Goal: Task Accomplishment & Management: Use online tool/utility

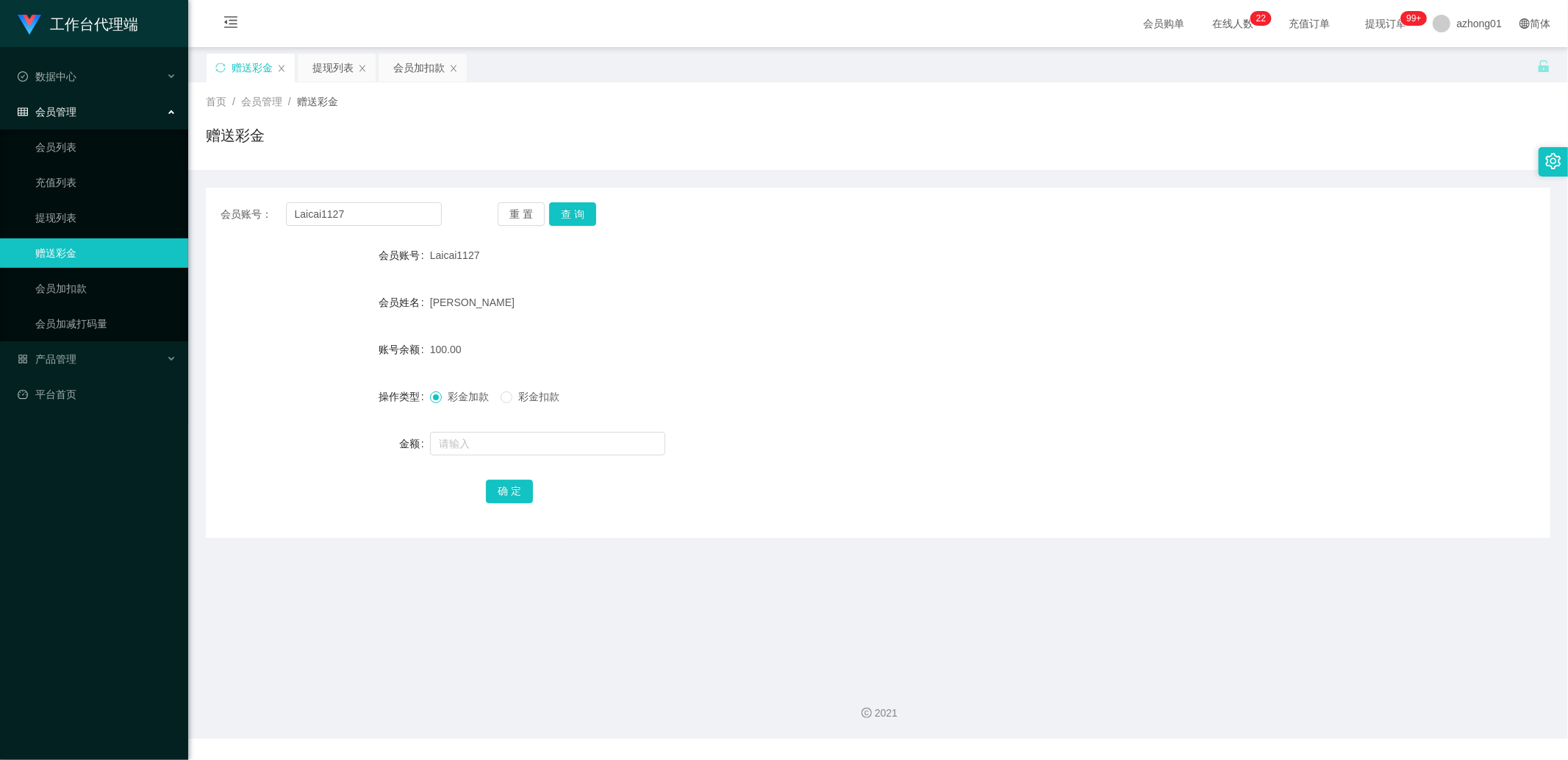
click at [379, 227] on div "会员账号： Laicai1127 重 置 查 询 会员账号 Laicai1127 会员姓名 [PERSON_NAME] 账号余额 100.00 操作类型 彩金…" at bounding box center [878, 362] width 1345 height 350
click at [378, 216] on input "Laicai1127" at bounding box center [364, 214] width 156 height 23
click at [92, 230] on link "提现列表" at bounding box center [106, 217] width 141 height 30
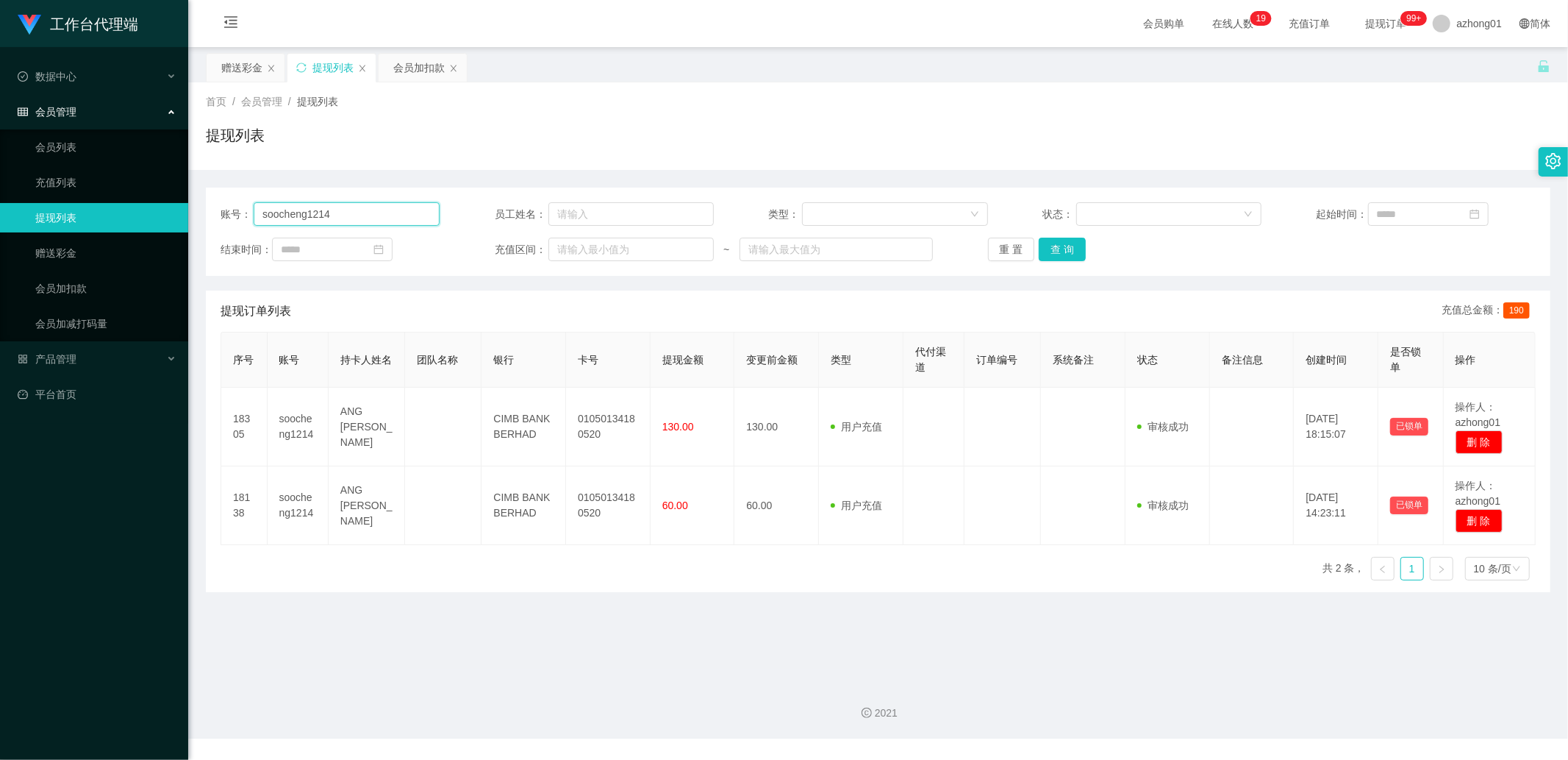
click at [369, 223] on input "soocheng1214" at bounding box center [346, 214] width 186 height 23
paste input "Laicai1127"
type input "Laicai1127"
click at [1063, 254] on button "查 询" at bounding box center [1062, 249] width 47 height 23
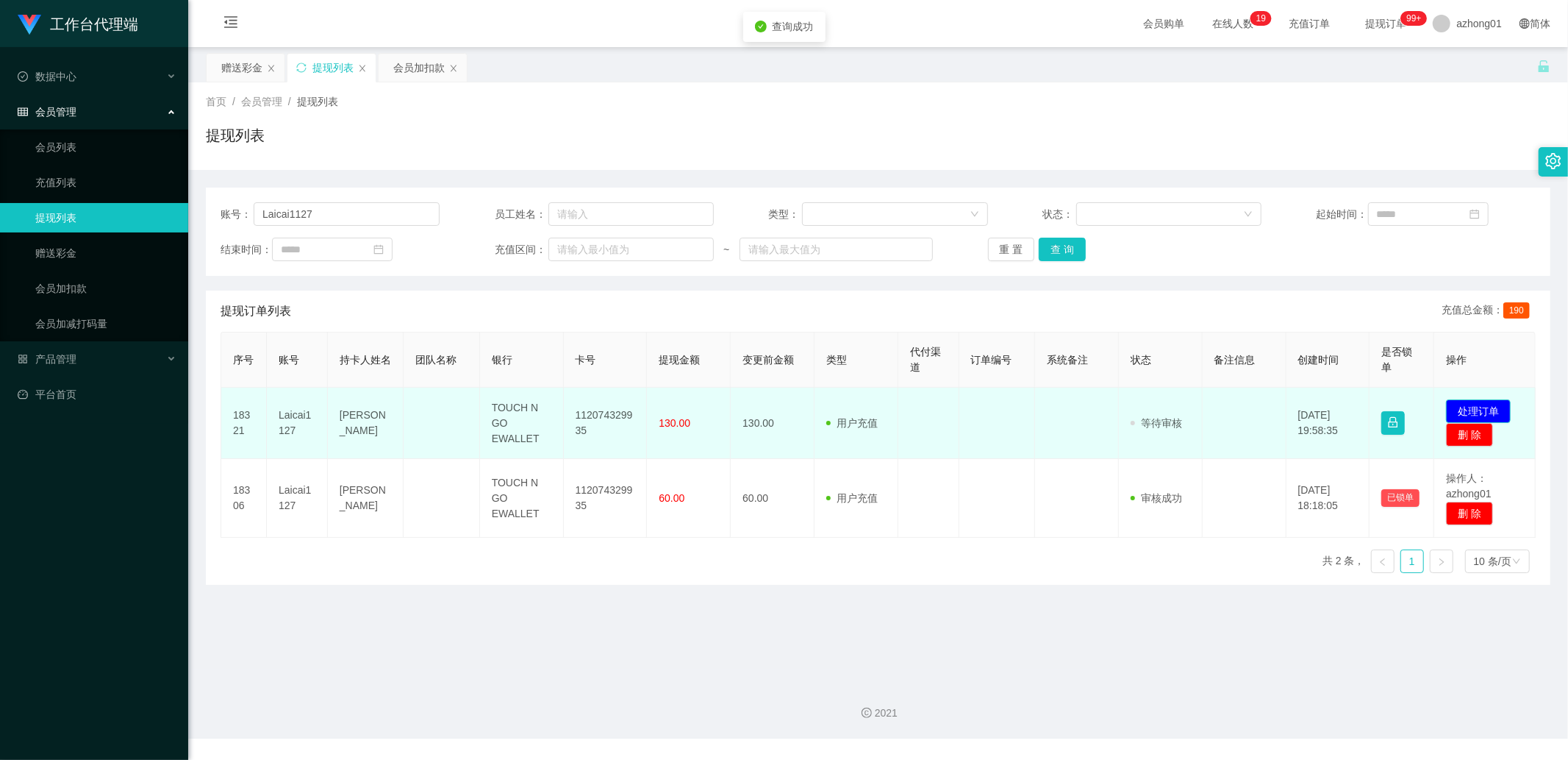
click at [1494, 405] on button "处理订单" at bounding box center [1479, 411] width 64 height 23
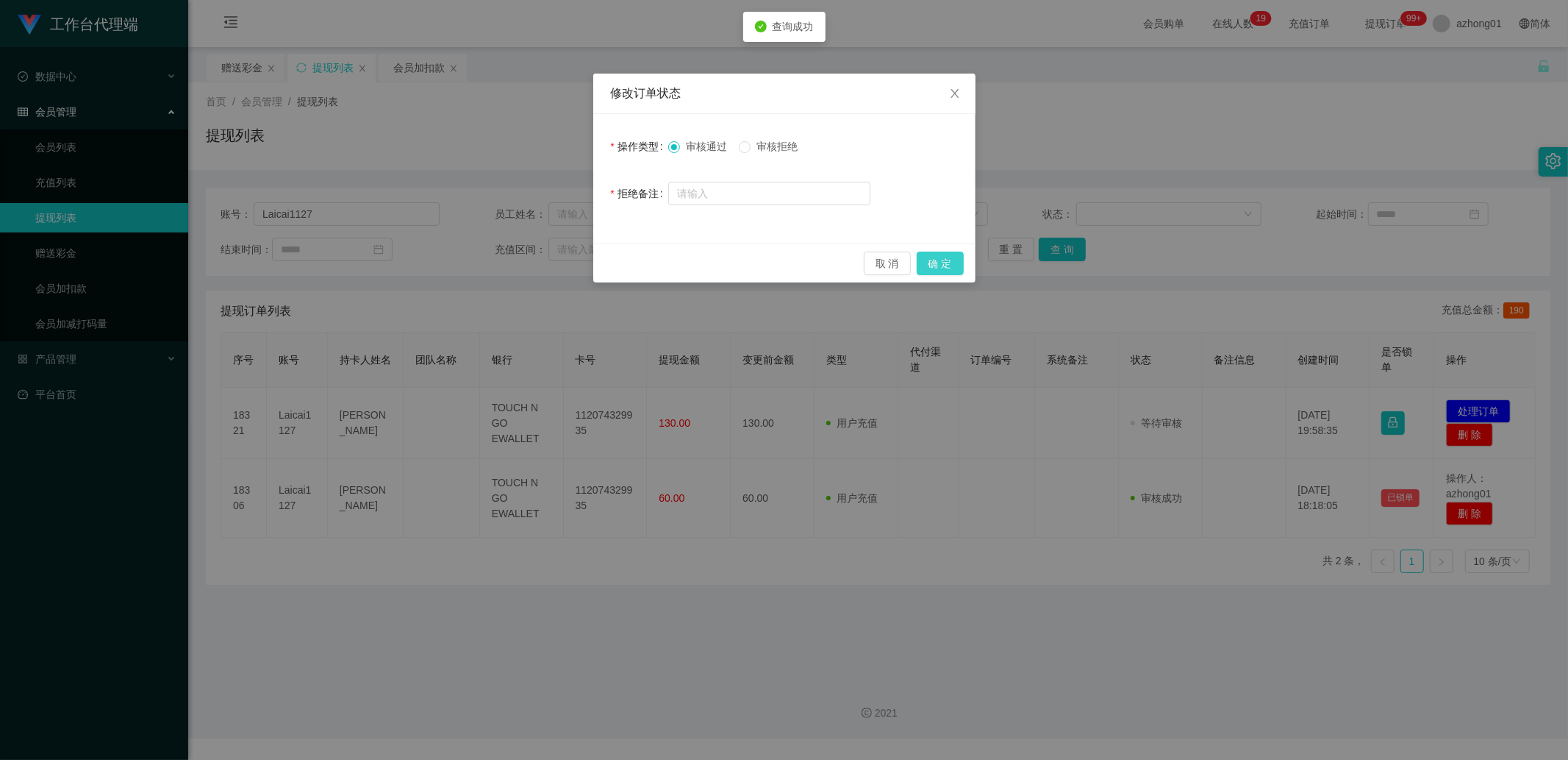
click at [947, 261] on button "确 定" at bounding box center [940, 263] width 47 height 23
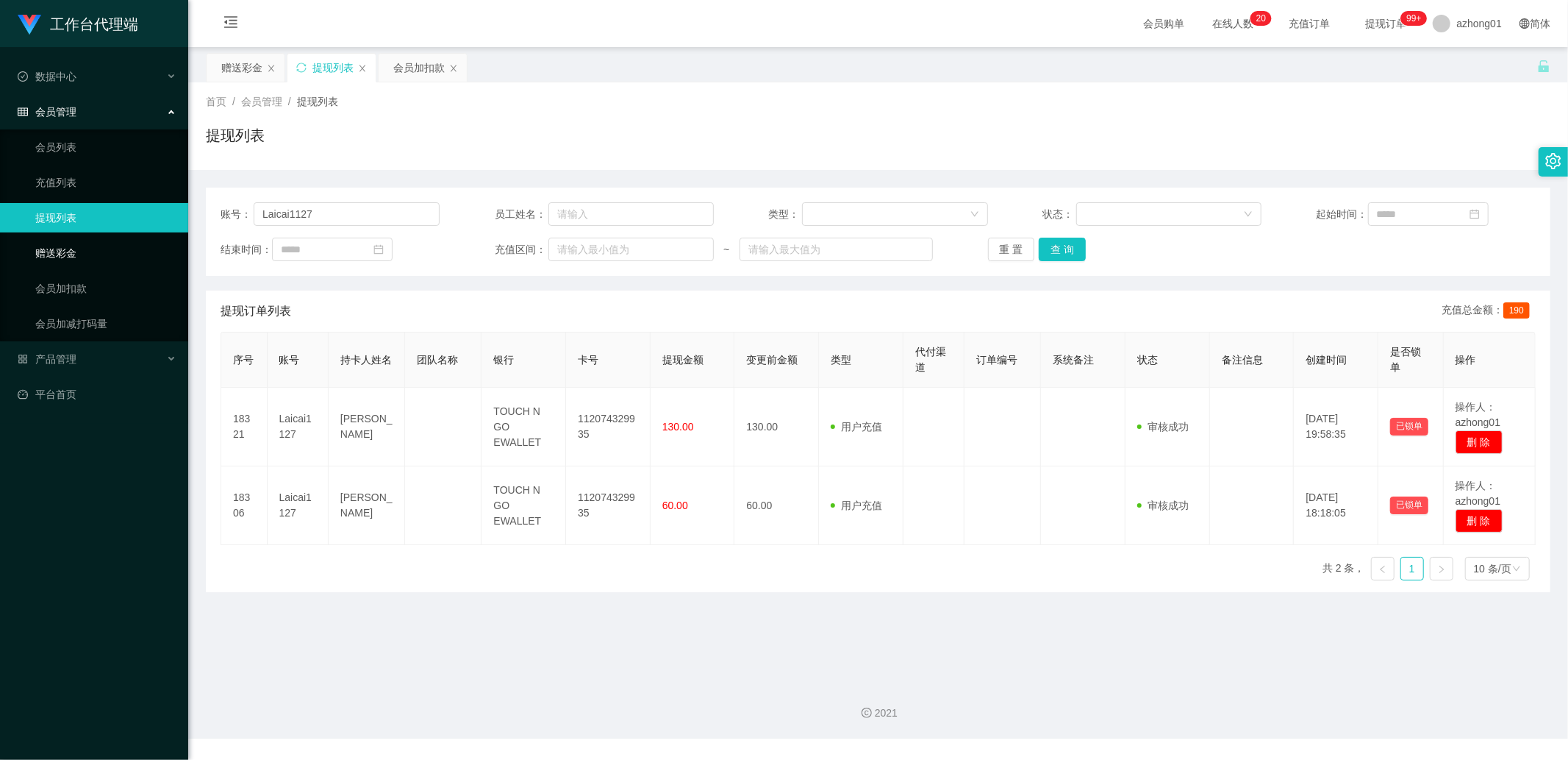
click at [83, 257] on link "赠送彩金" at bounding box center [106, 253] width 141 height 30
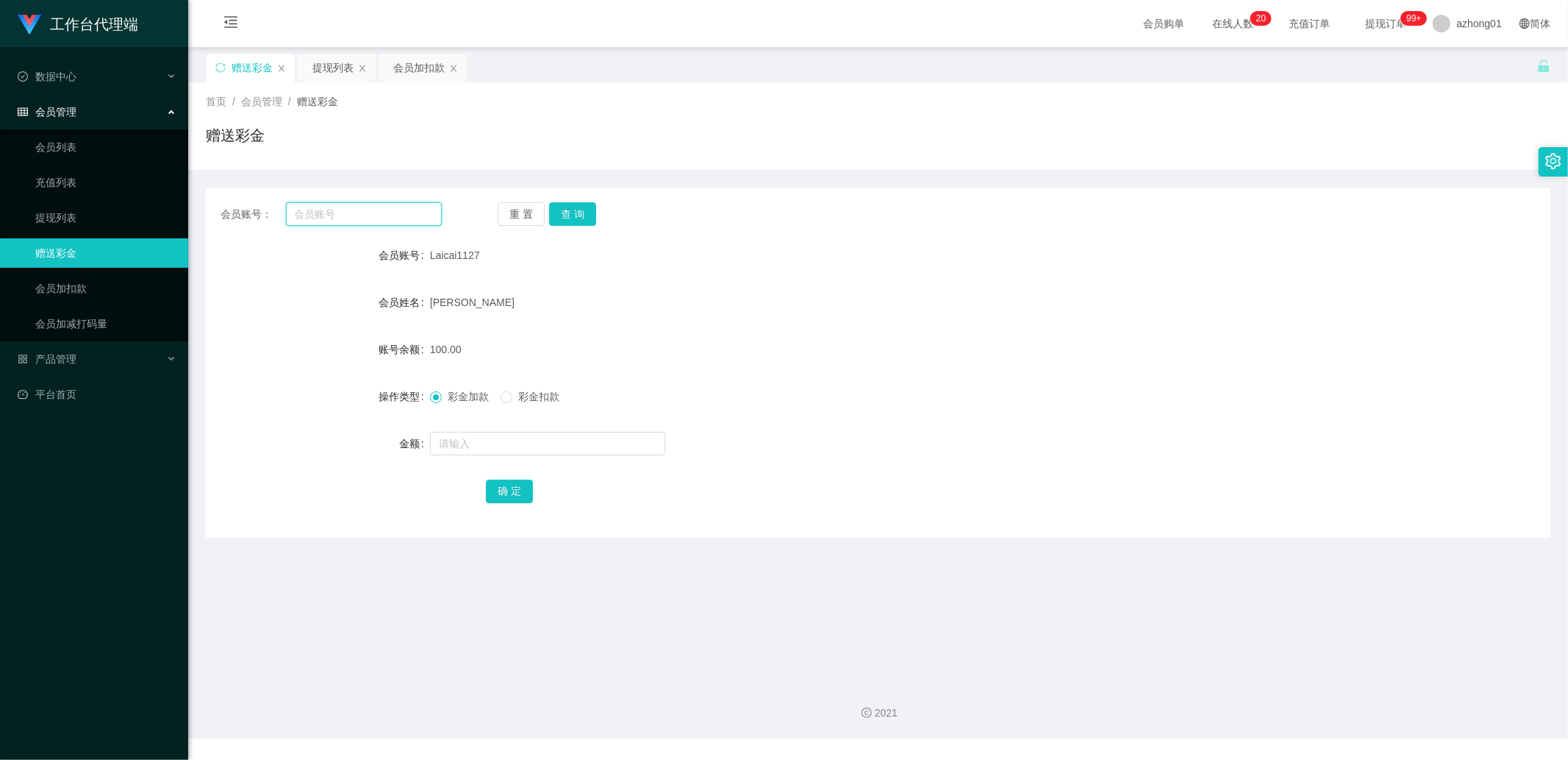
click at [387, 217] on input "text" at bounding box center [364, 214] width 156 height 23
paste input "0189813237"
type input "0189813237"
click at [554, 209] on button "查 询" at bounding box center [572, 214] width 47 height 23
click at [471, 437] on input "text" at bounding box center [547, 443] width 236 height 23
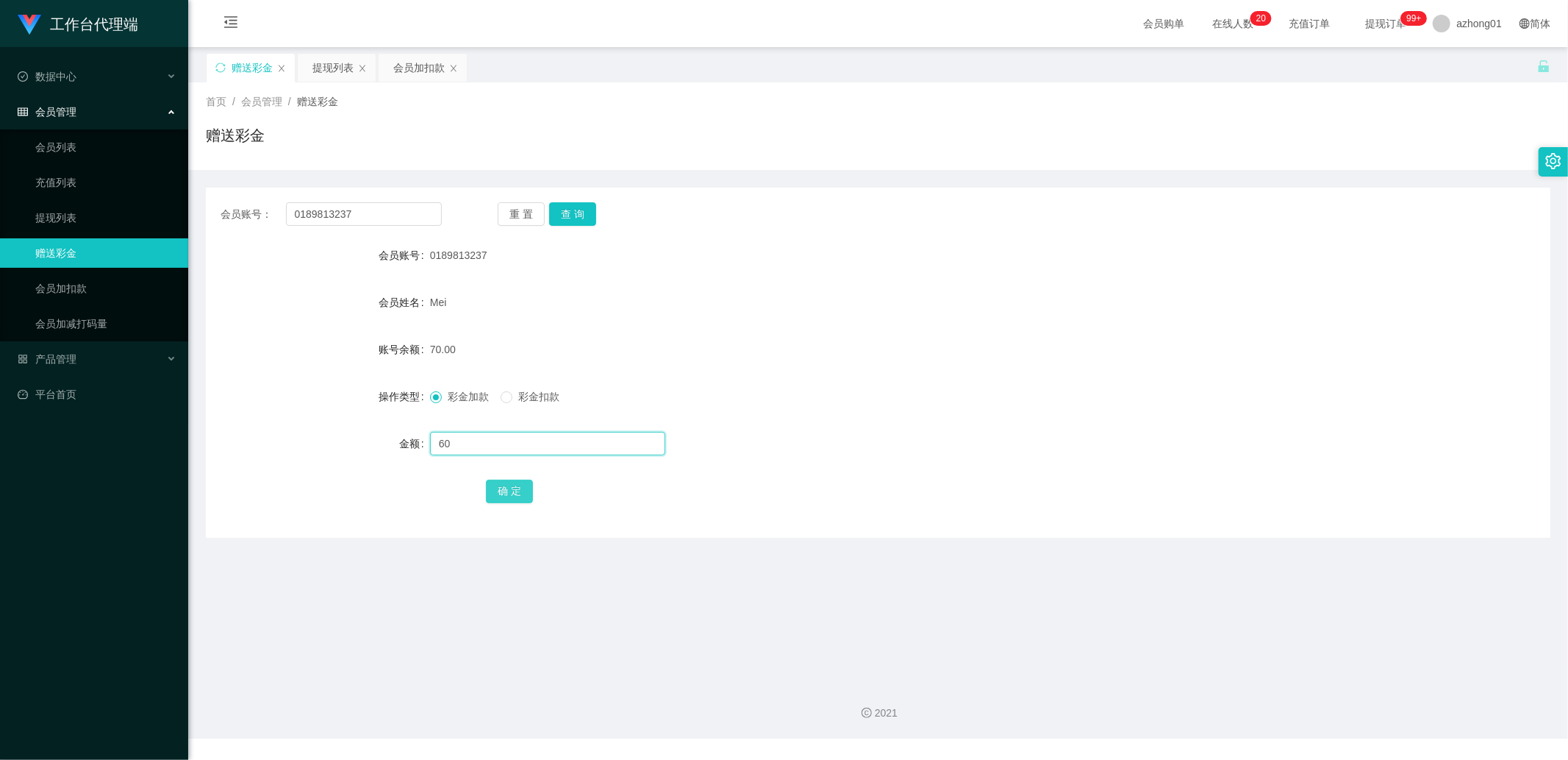
type input "60"
click at [496, 493] on button "确 定" at bounding box center [509, 491] width 47 height 23
click at [379, 214] on input "0189813237" at bounding box center [364, 214] width 156 height 23
paste input "0189813237"
type input "0189813237"
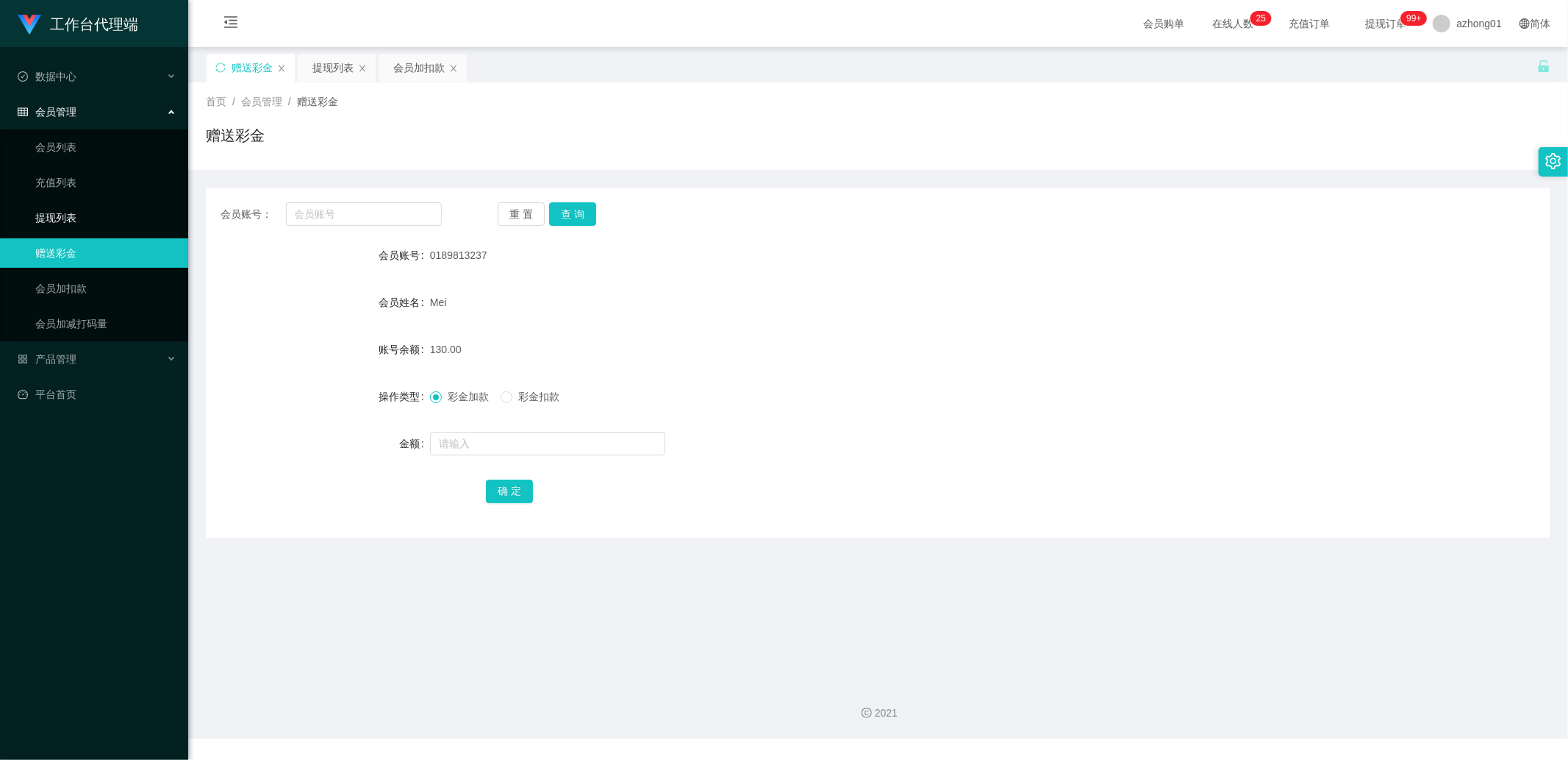
drag, startPoint x: 51, startPoint y: 219, endPoint x: 133, endPoint y: 219, distance: 82.0
click at [51, 219] on link "提现列表" at bounding box center [106, 217] width 141 height 30
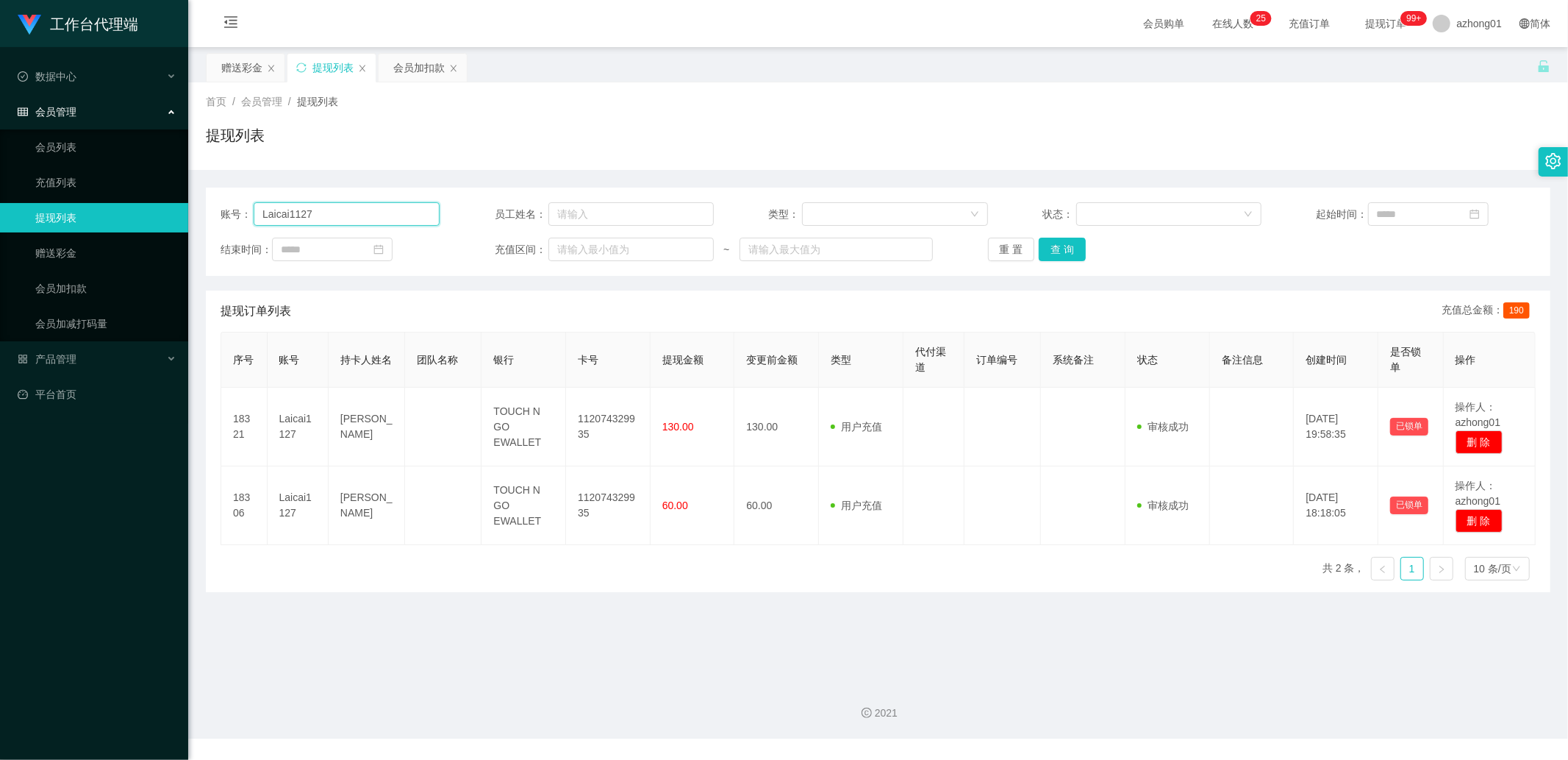
click at [327, 212] on input "Laicai1127" at bounding box center [346, 214] width 186 height 23
paste input "0189813237"
type input "0189813237"
click at [1076, 251] on button "查 询" at bounding box center [1062, 249] width 47 height 23
